Goal: Check status: Check status

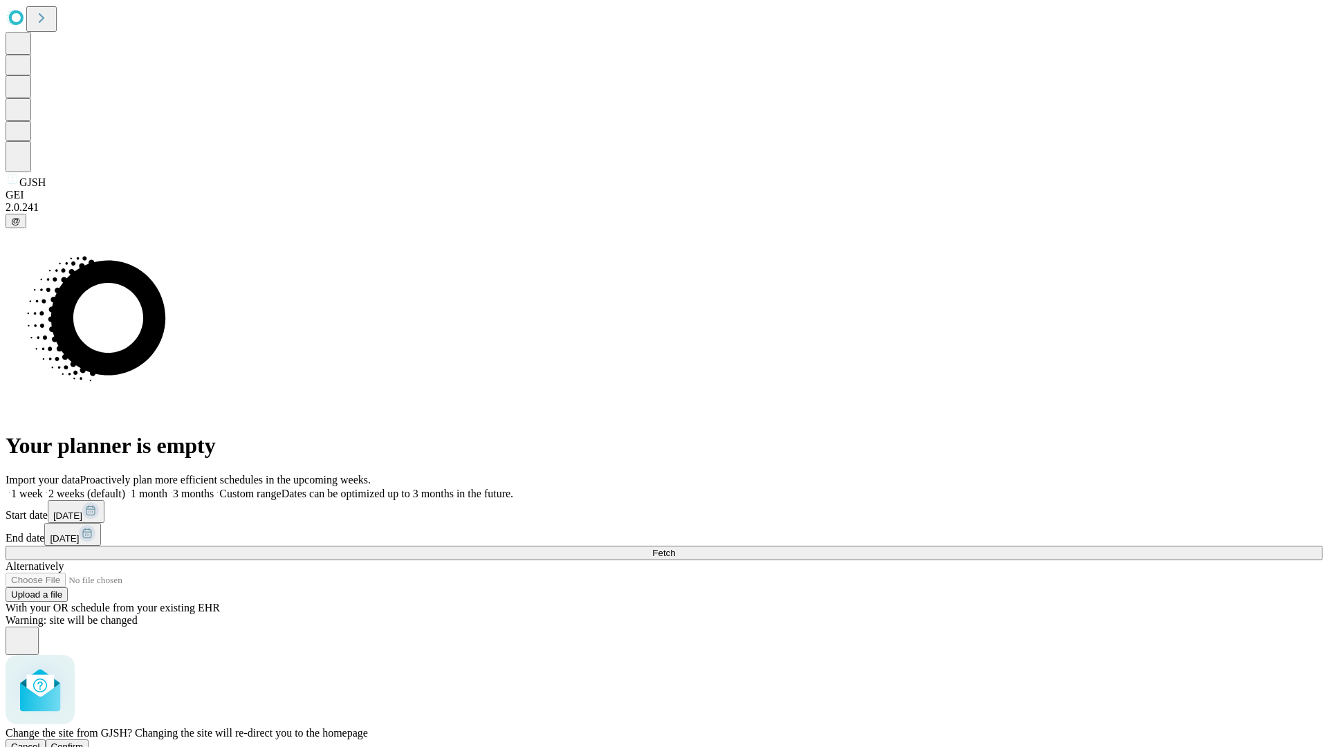
click at [84, 742] on span "Confirm" at bounding box center [67, 747] width 33 height 10
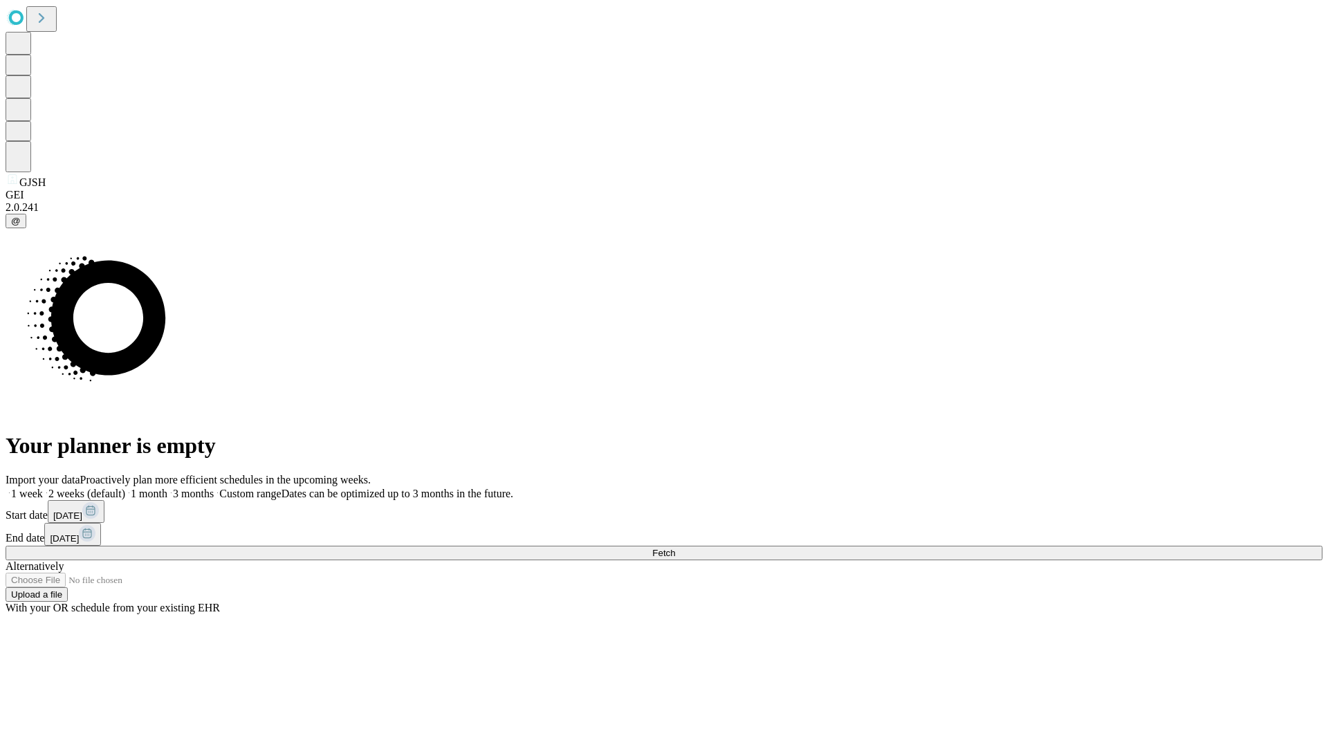
click at [43, 488] on label "1 week" at bounding box center [24, 494] width 37 height 12
click at [675, 548] on span "Fetch" at bounding box center [663, 553] width 23 height 10
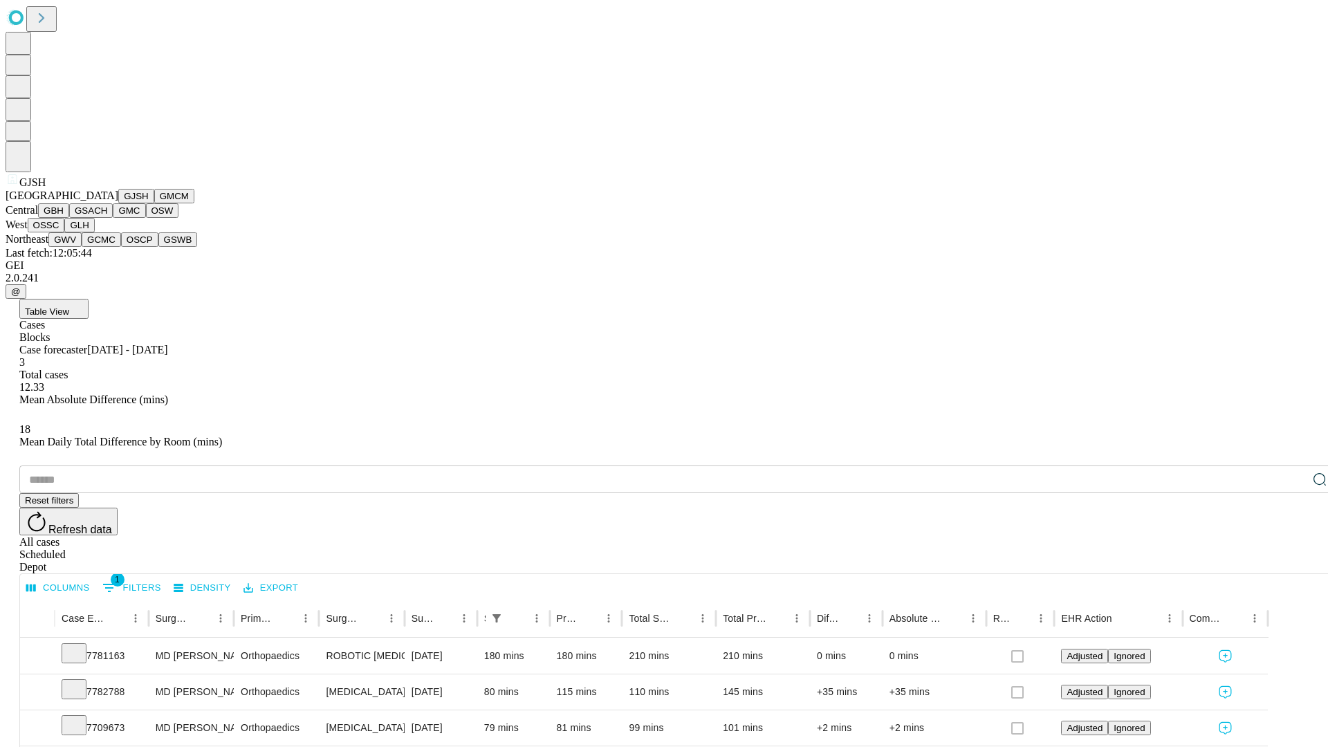
click at [154, 203] on button "GMCM" at bounding box center [174, 196] width 40 height 15
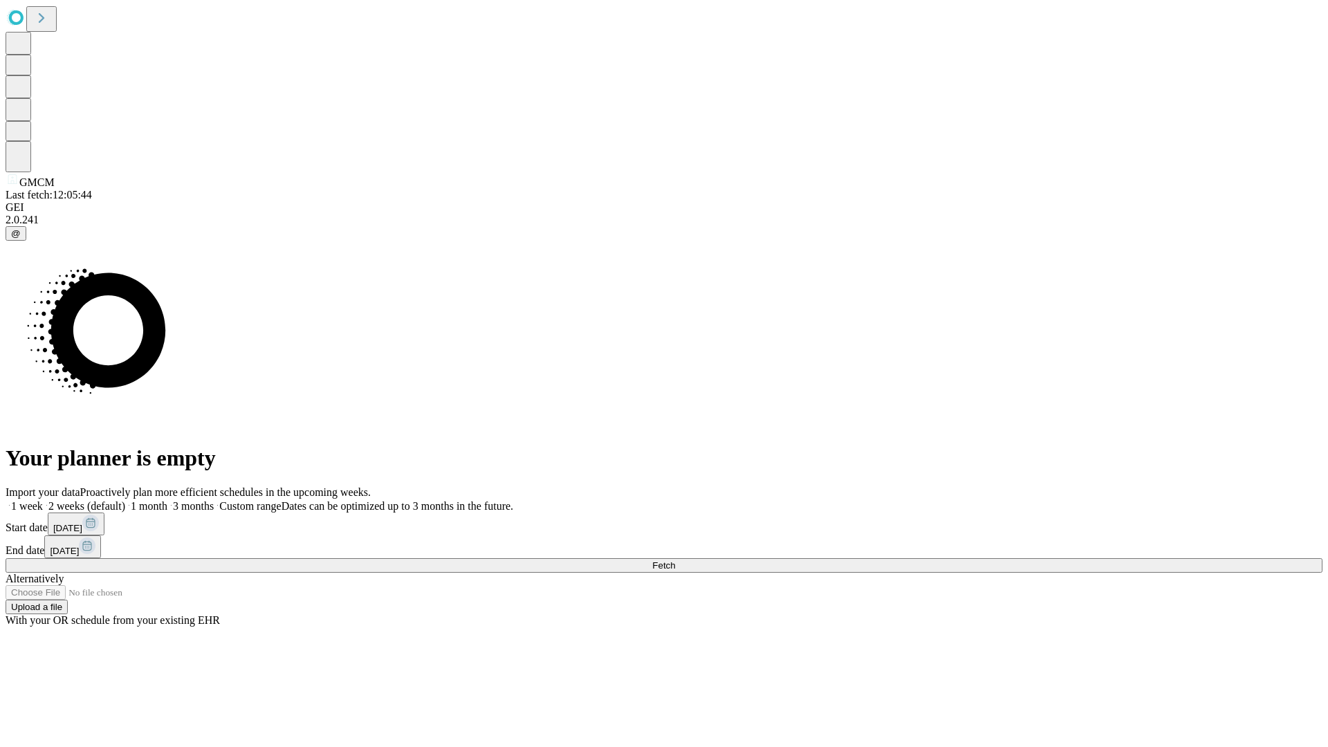
click at [43, 500] on label "1 week" at bounding box center [24, 506] width 37 height 12
click at [675, 560] on span "Fetch" at bounding box center [663, 565] width 23 height 10
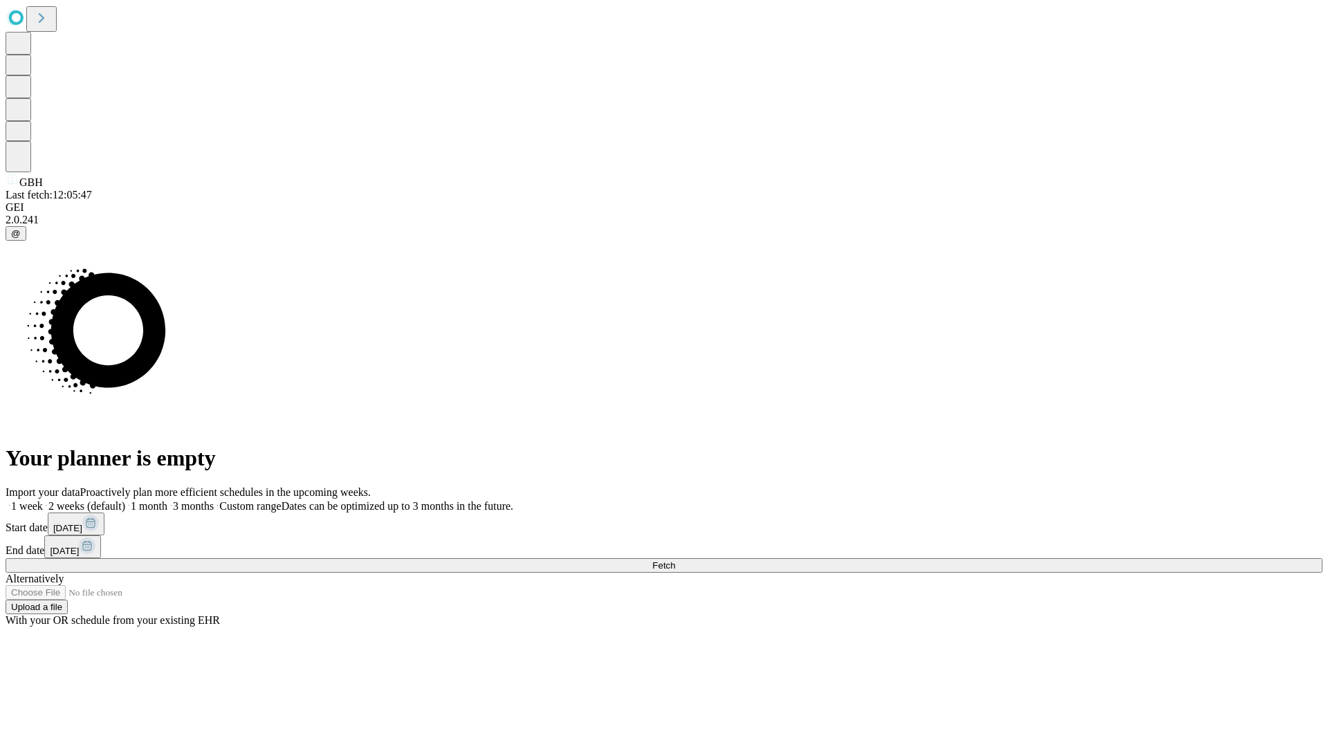
click at [43, 500] on label "1 week" at bounding box center [24, 506] width 37 height 12
click at [675, 560] on span "Fetch" at bounding box center [663, 565] width 23 height 10
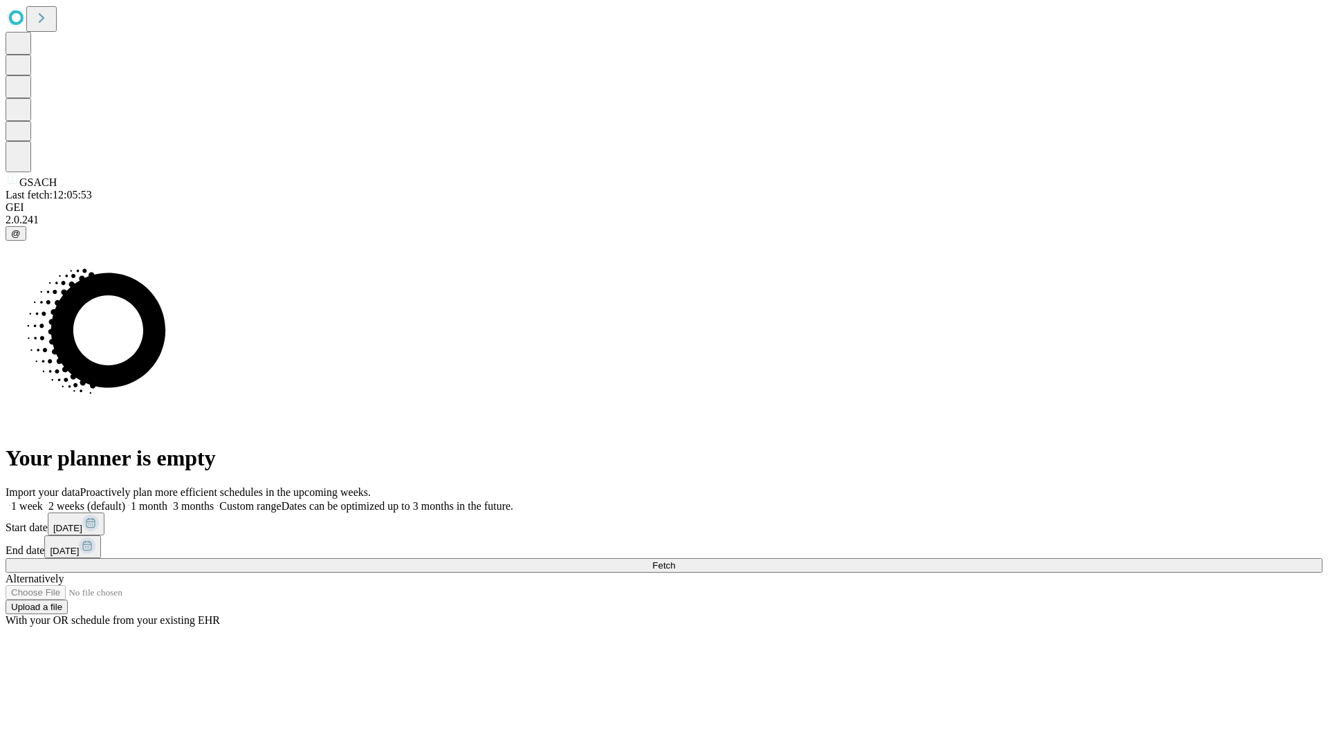
click at [43, 500] on label "1 week" at bounding box center [24, 506] width 37 height 12
click at [675, 560] on span "Fetch" at bounding box center [663, 565] width 23 height 10
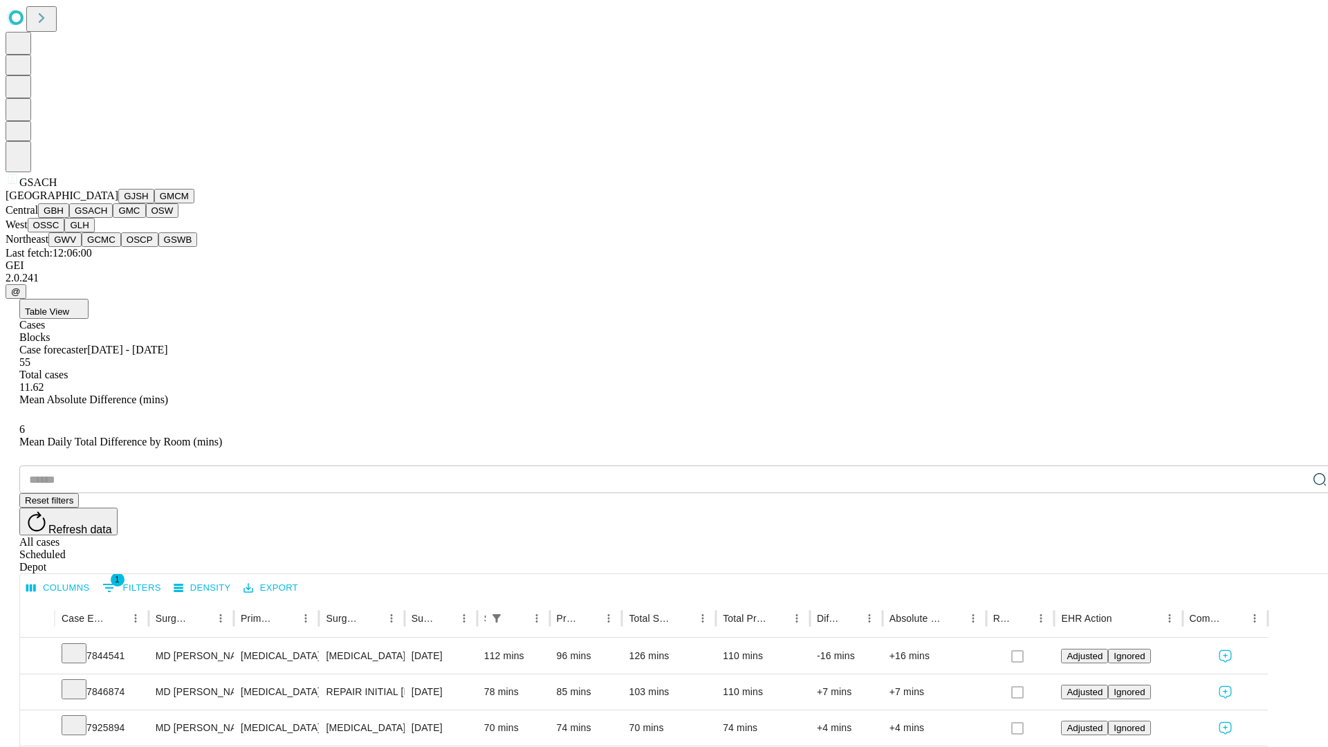
click at [113, 218] on button "GMC" at bounding box center [129, 210] width 33 height 15
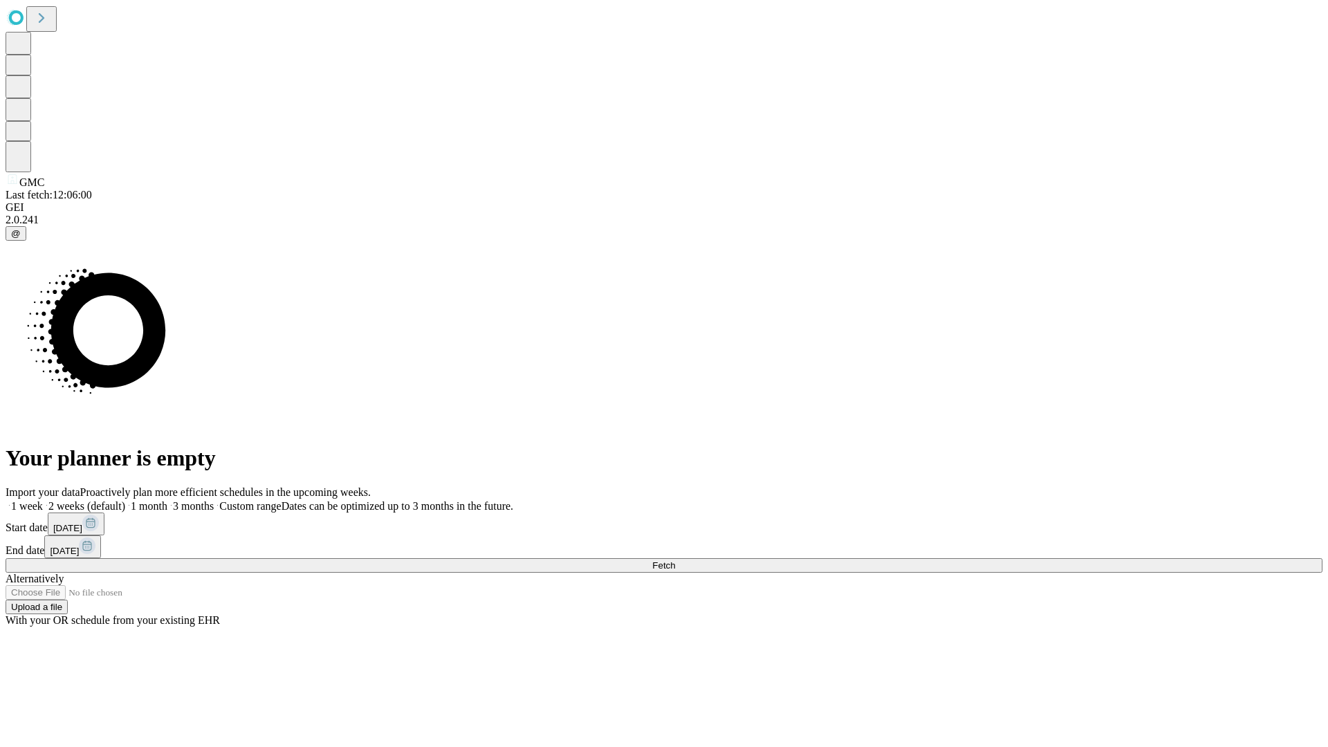
click at [43, 500] on label "1 week" at bounding box center [24, 506] width 37 height 12
click at [675, 560] on span "Fetch" at bounding box center [663, 565] width 23 height 10
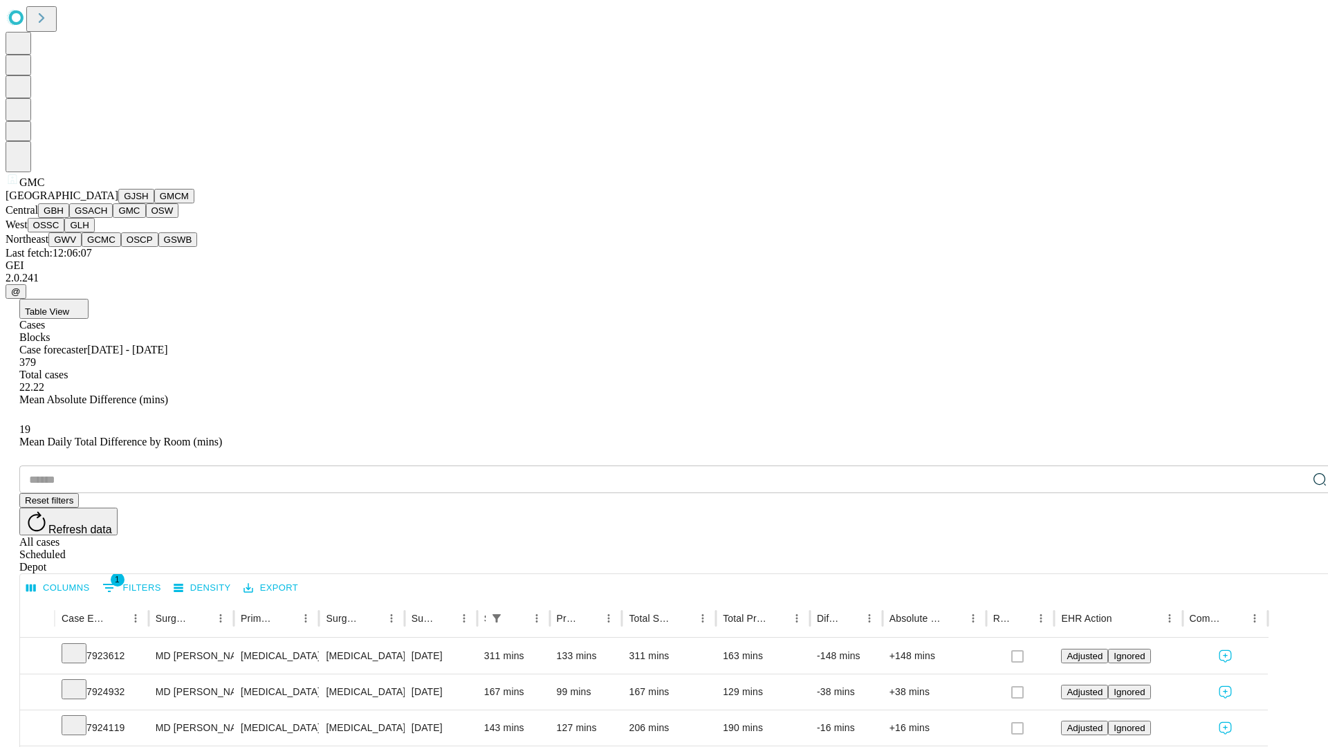
click at [146, 218] on button "OSW" at bounding box center [162, 210] width 33 height 15
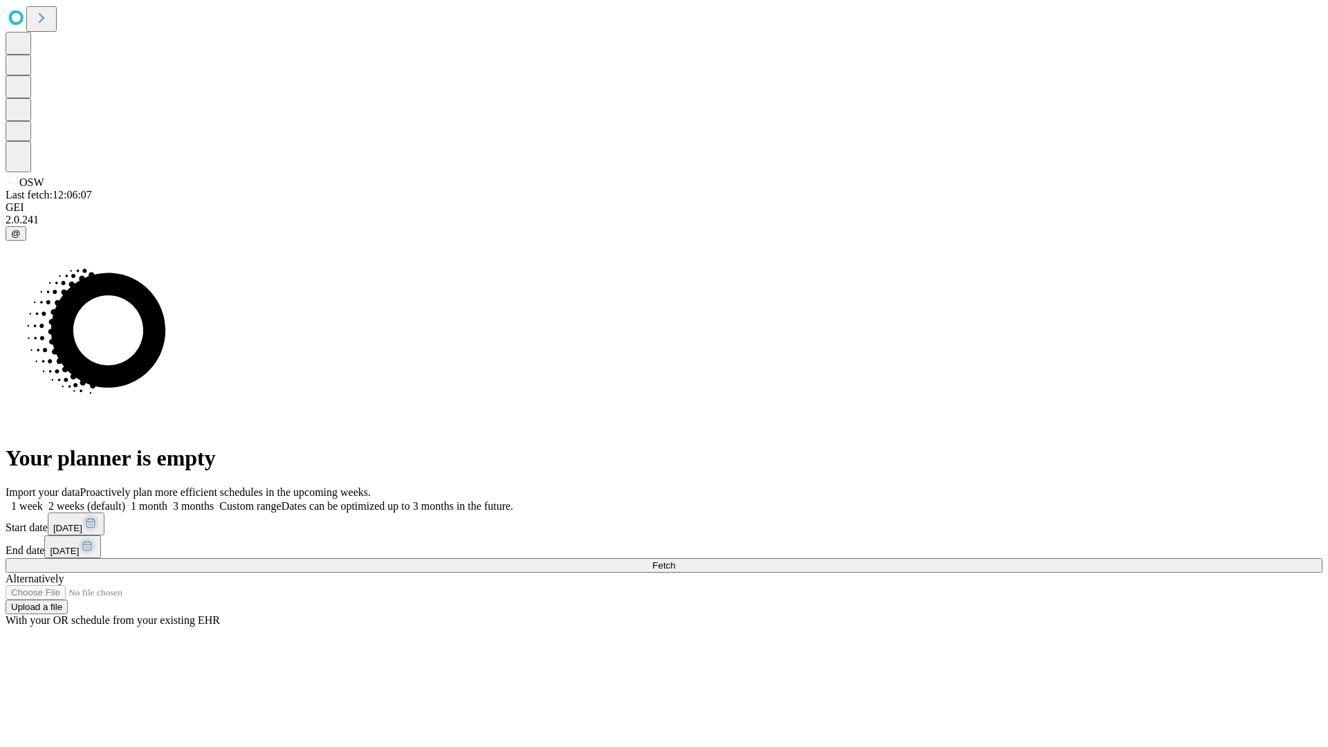
click at [43, 500] on label "1 week" at bounding box center [24, 506] width 37 height 12
click at [675, 560] on span "Fetch" at bounding box center [663, 565] width 23 height 10
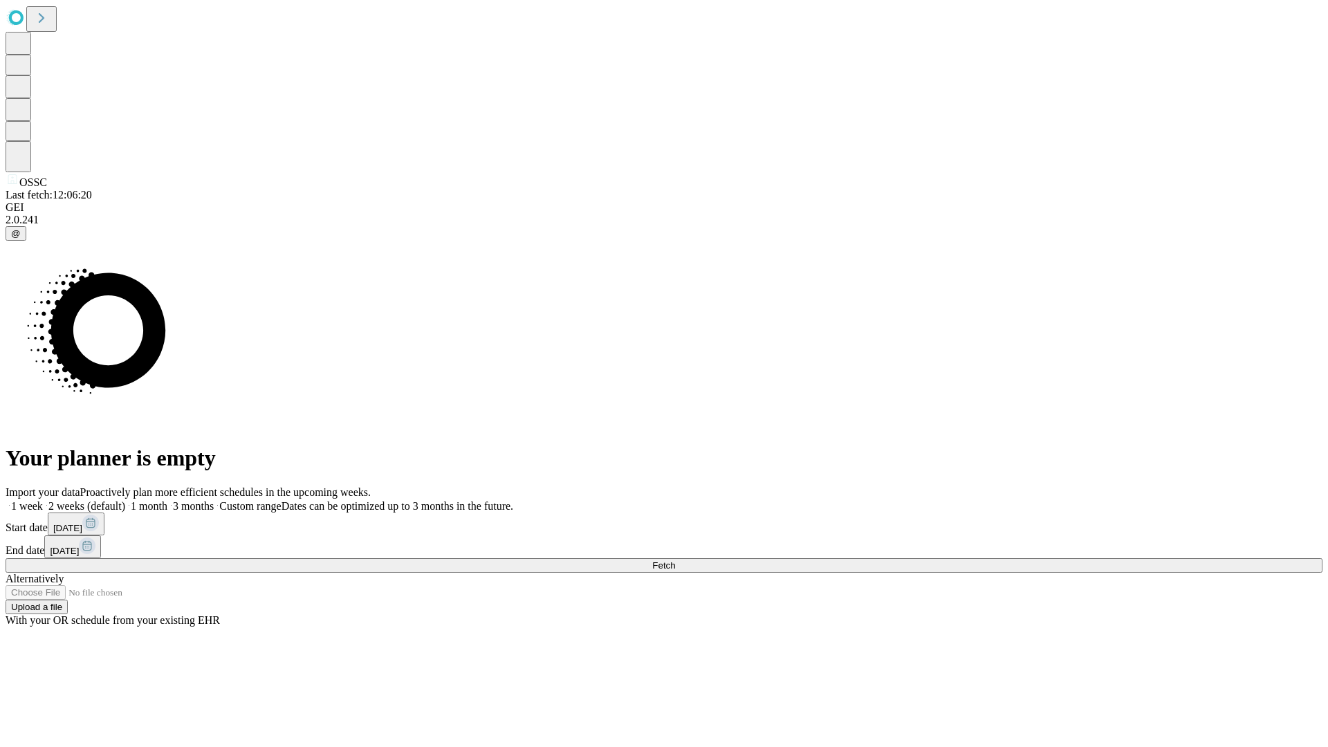
click at [43, 500] on label "1 week" at bounding box center [24, 506] width 37 height 12
click at [675, 560] on span "Fetch" at bounding box center [663, 565] width 23 height 10
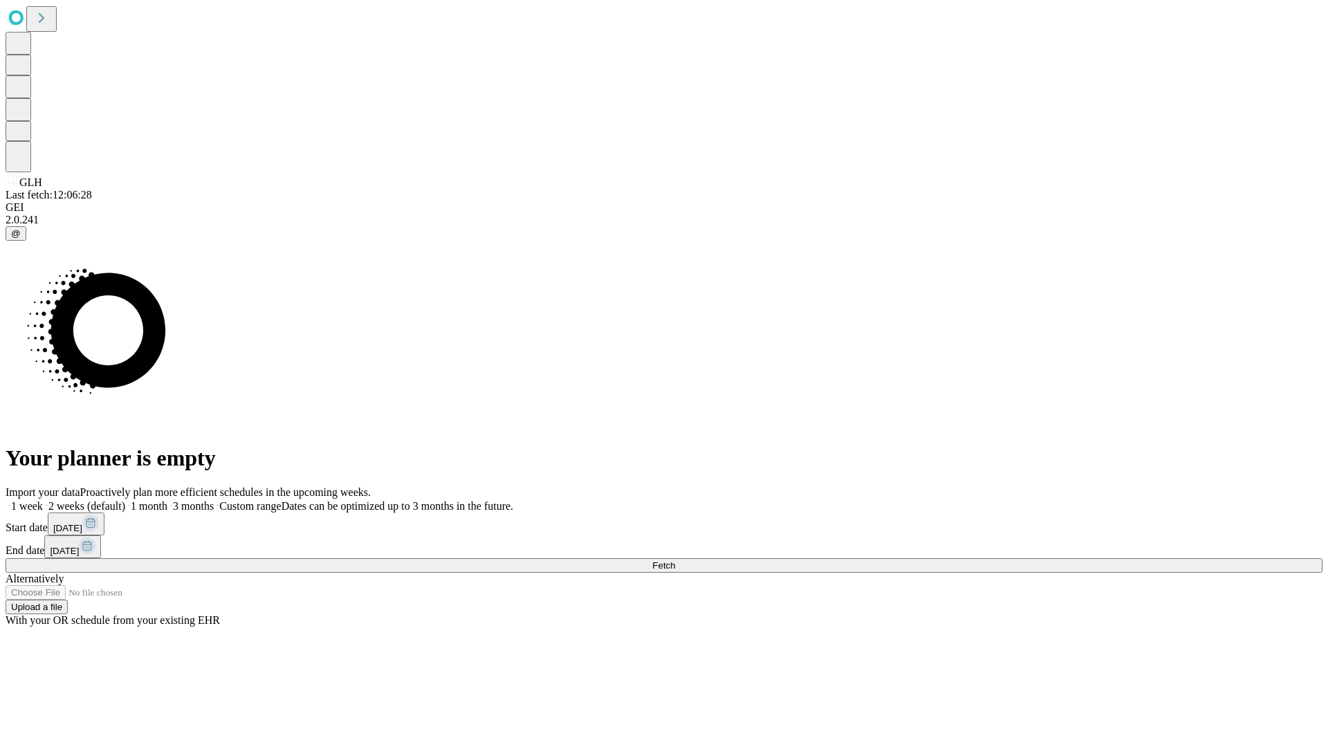
click at [43, 500] on label "1 week" at bounding box center [24, 506] width 37 height 12
click at [675, 560] on span "Fetch" at bounding box center [663, 565] width 23 height 10
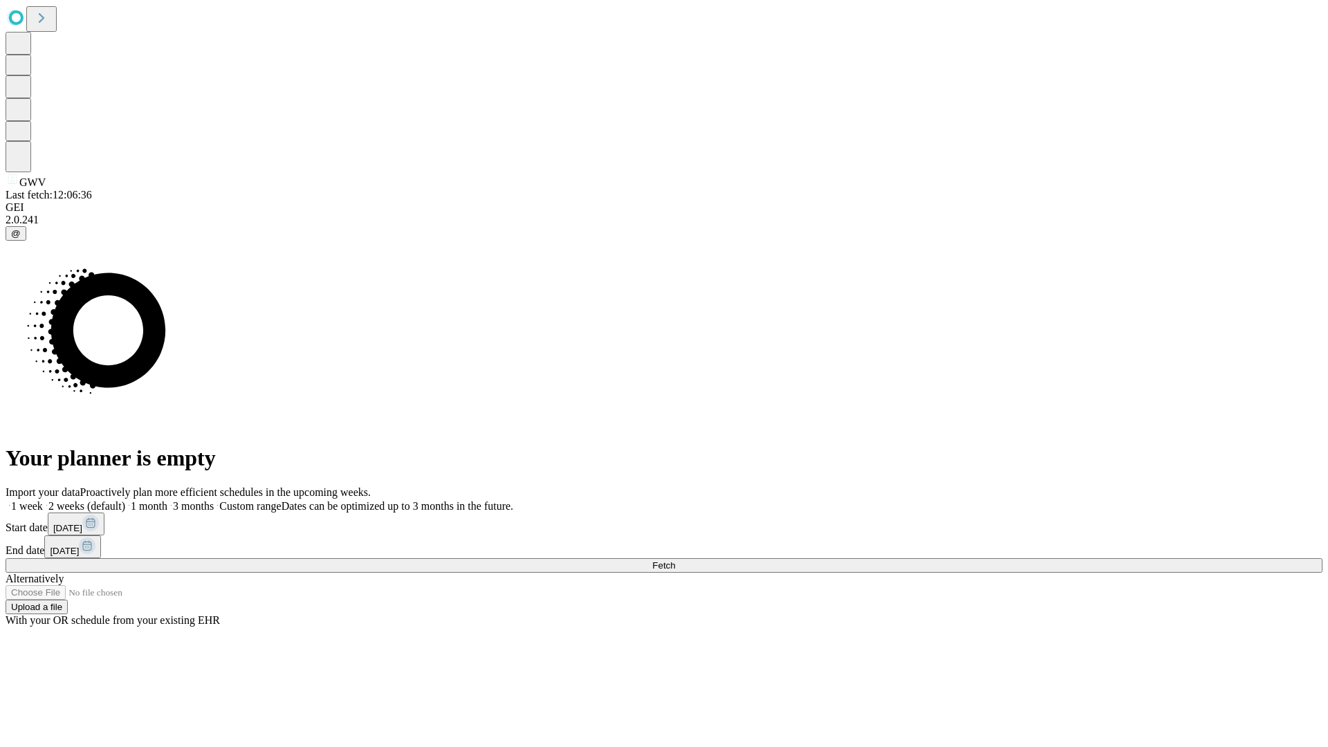
click at [43, 500] on label "1 week" at bounding box center [24, 506] width 37 height 12
click at [675, 560] on span "Fetch" at bounding box center [663, 565] width 23 height 10
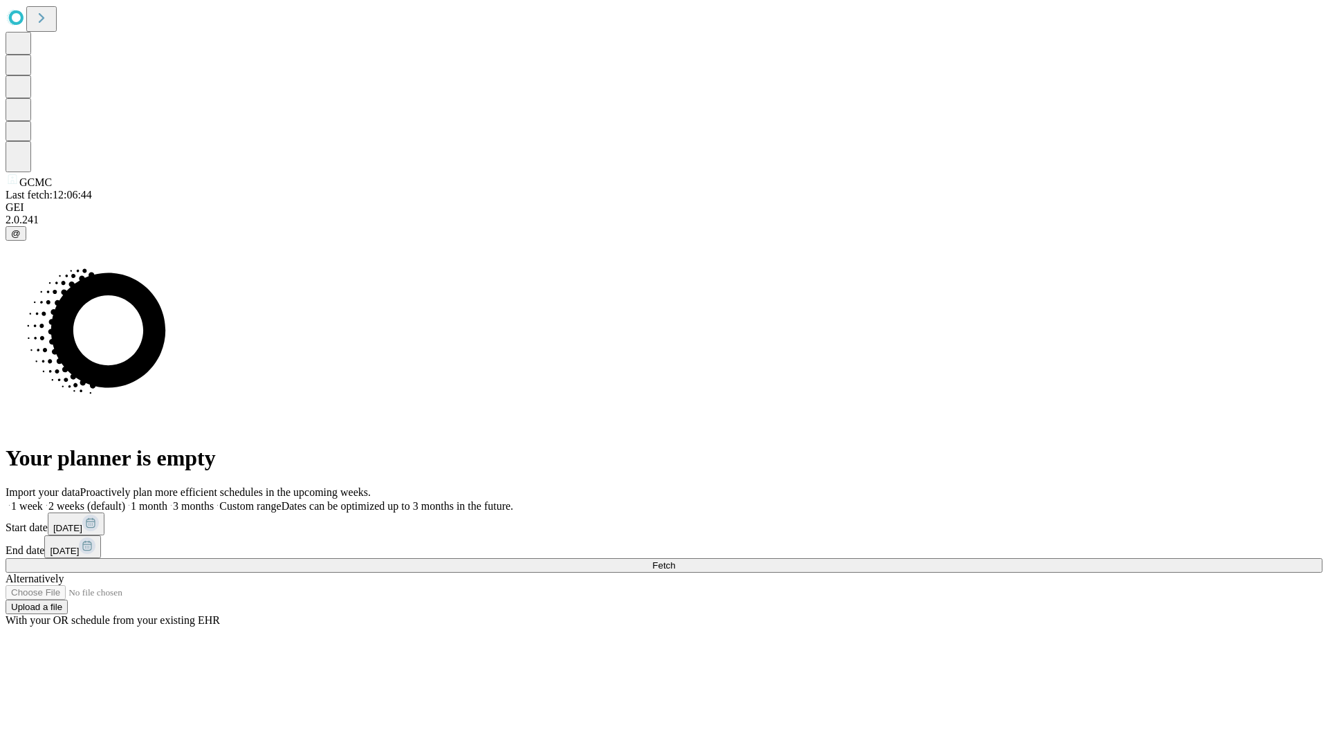
click at [43, 500] on label "1 week" at bounding box center [24, 506] width 37 height 12
click at [675, 560] on span "Fetch" at bounding box center [663, 565] width 23 height 10
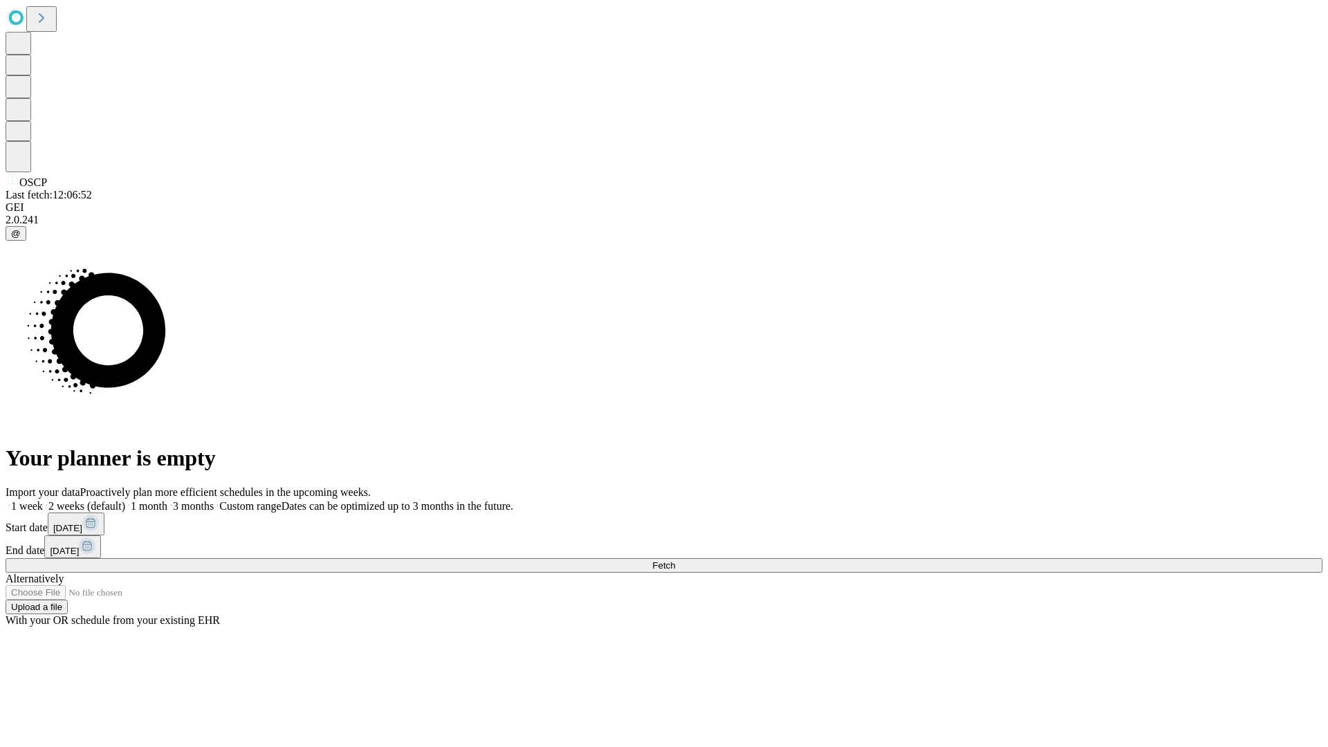
click at [43, 500] on label "1 week" at bounding box center [24, 506] width 37 height 12
click at [675, 560] on span "Fetch" at bounding box center [663, 565] width 23 height 10
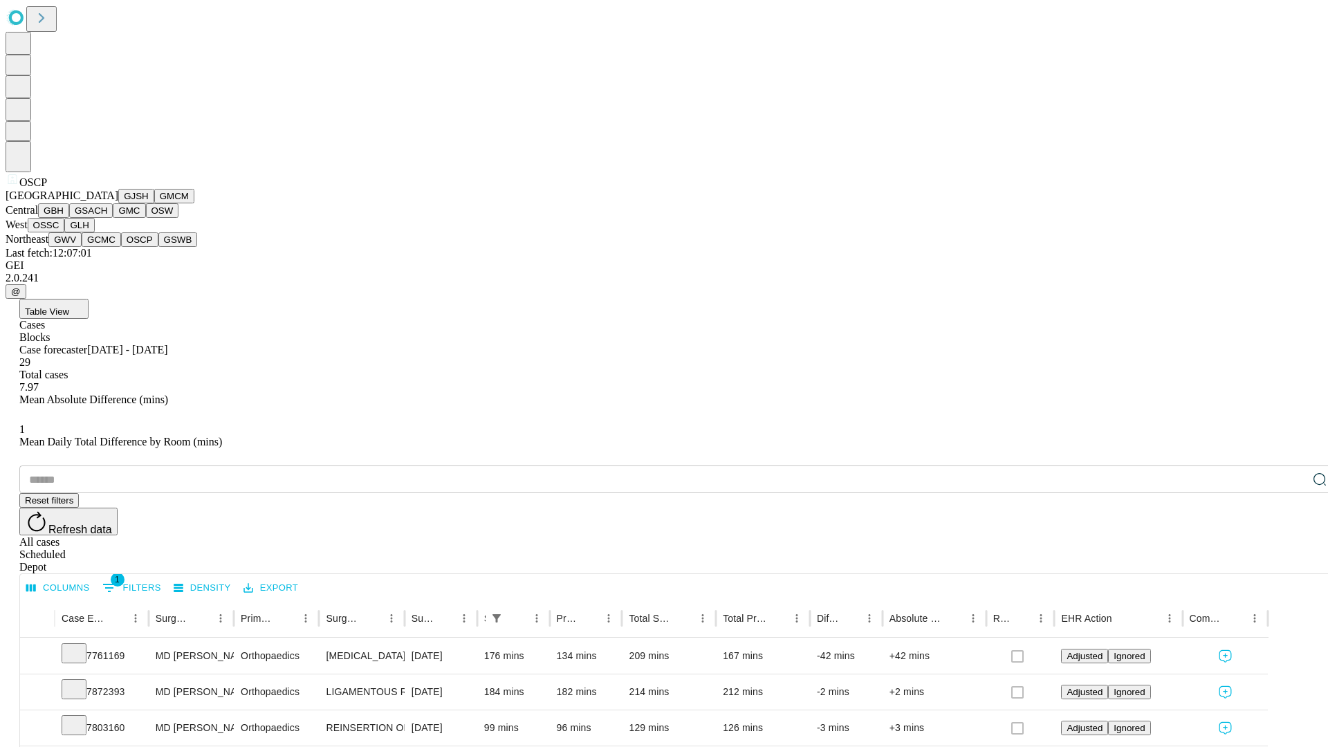
click at [158, 247] on button "GSWB" at bounding box center [177, 239] width 39 height 15
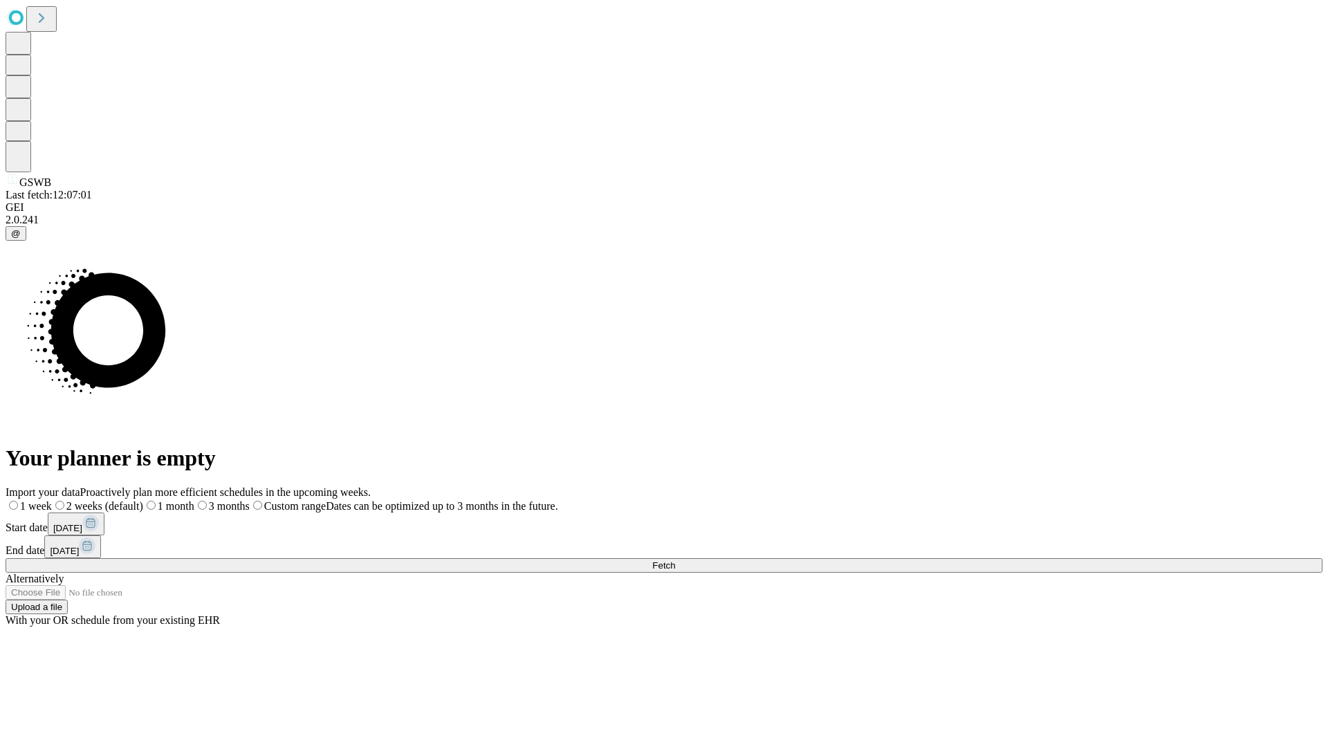
click at [52, 500] on label "1 week" at bounding box center [29, 506] width 46 height 12
click at [675, 560] on span "Fetch" at bounding box center [663, 565] width 23 height 10
